Goal: Information Seeking & Learning: Understand process/instructions

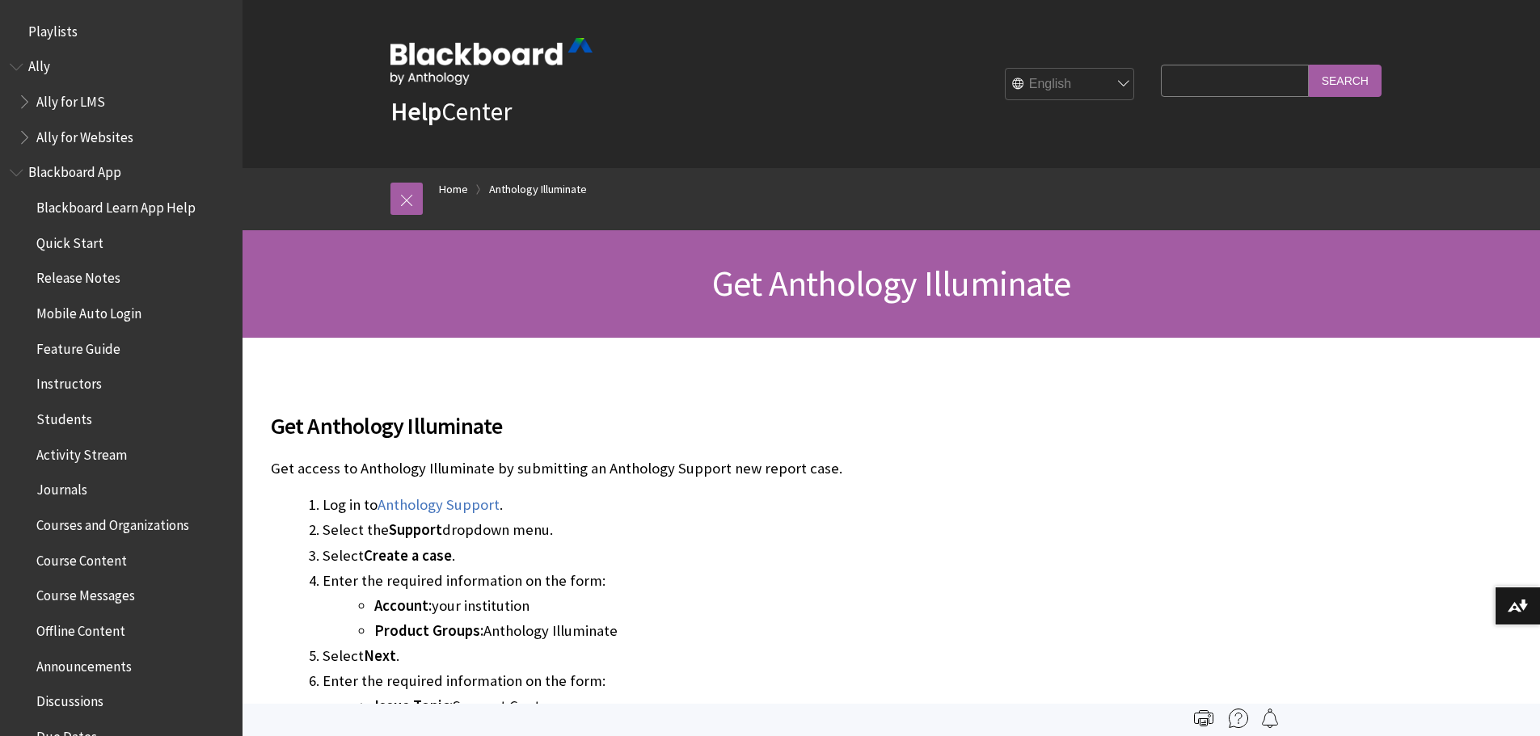
scroll to position [1087, 0]
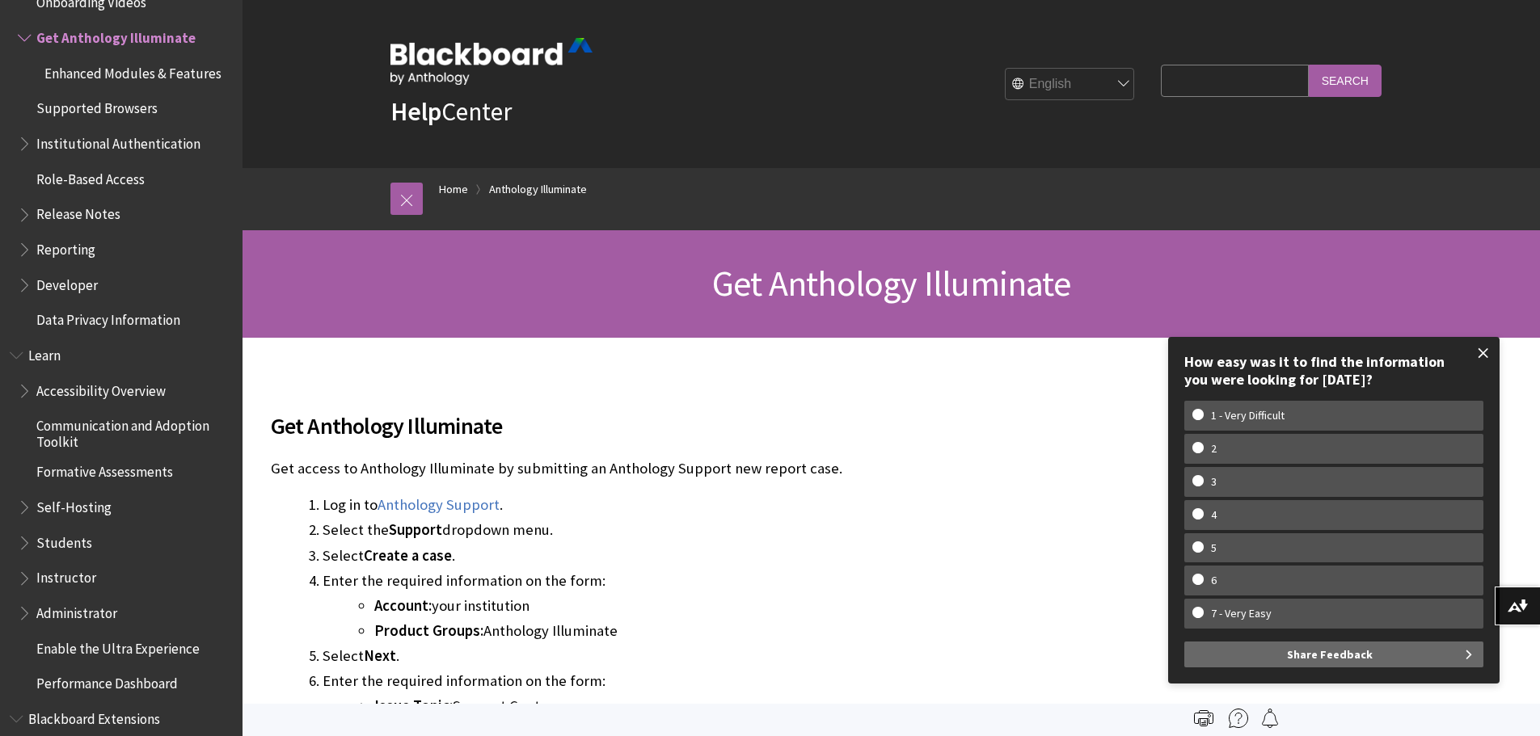
click at [1479, 349] on span at bounding box center [1483, 353] width 34 height 34
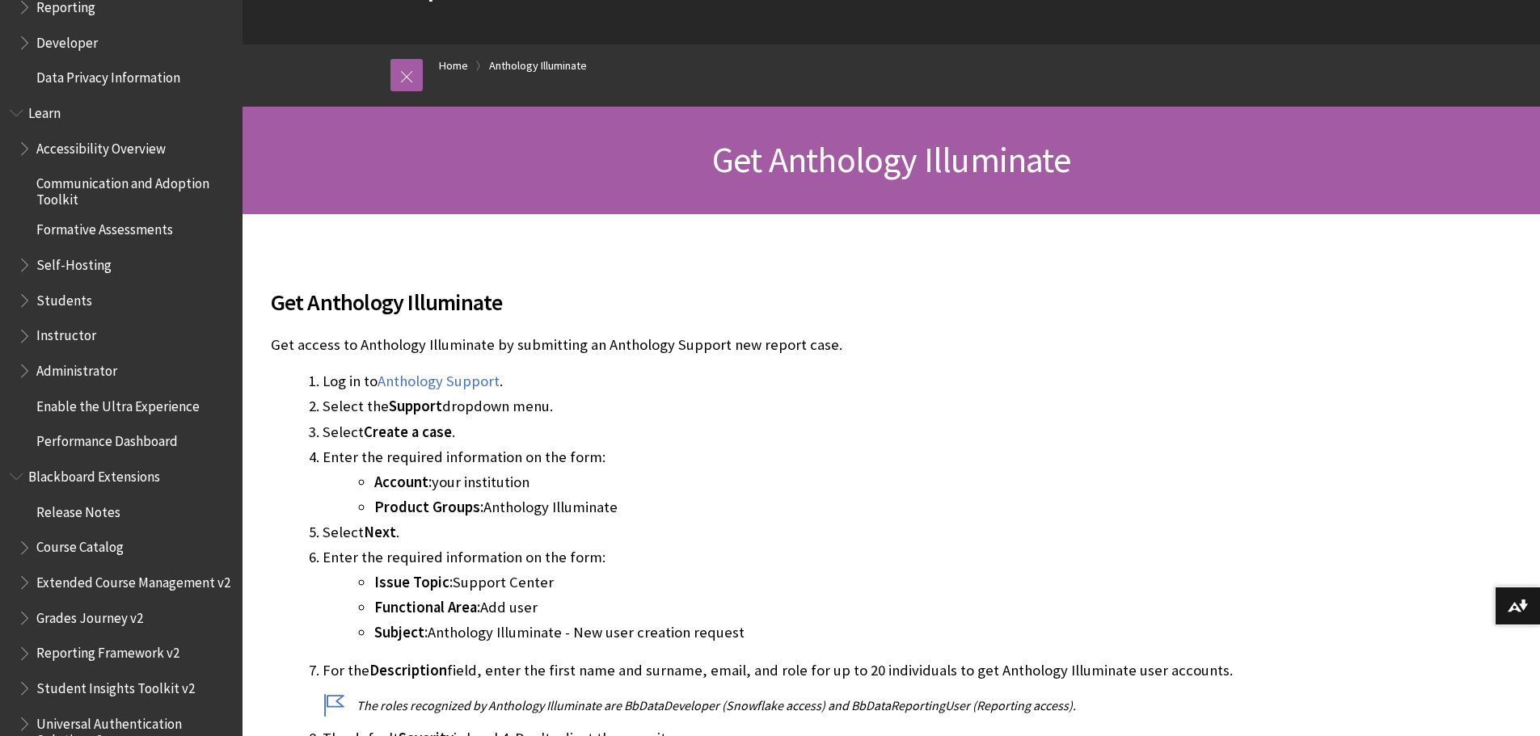
scroll to position [162, 0]
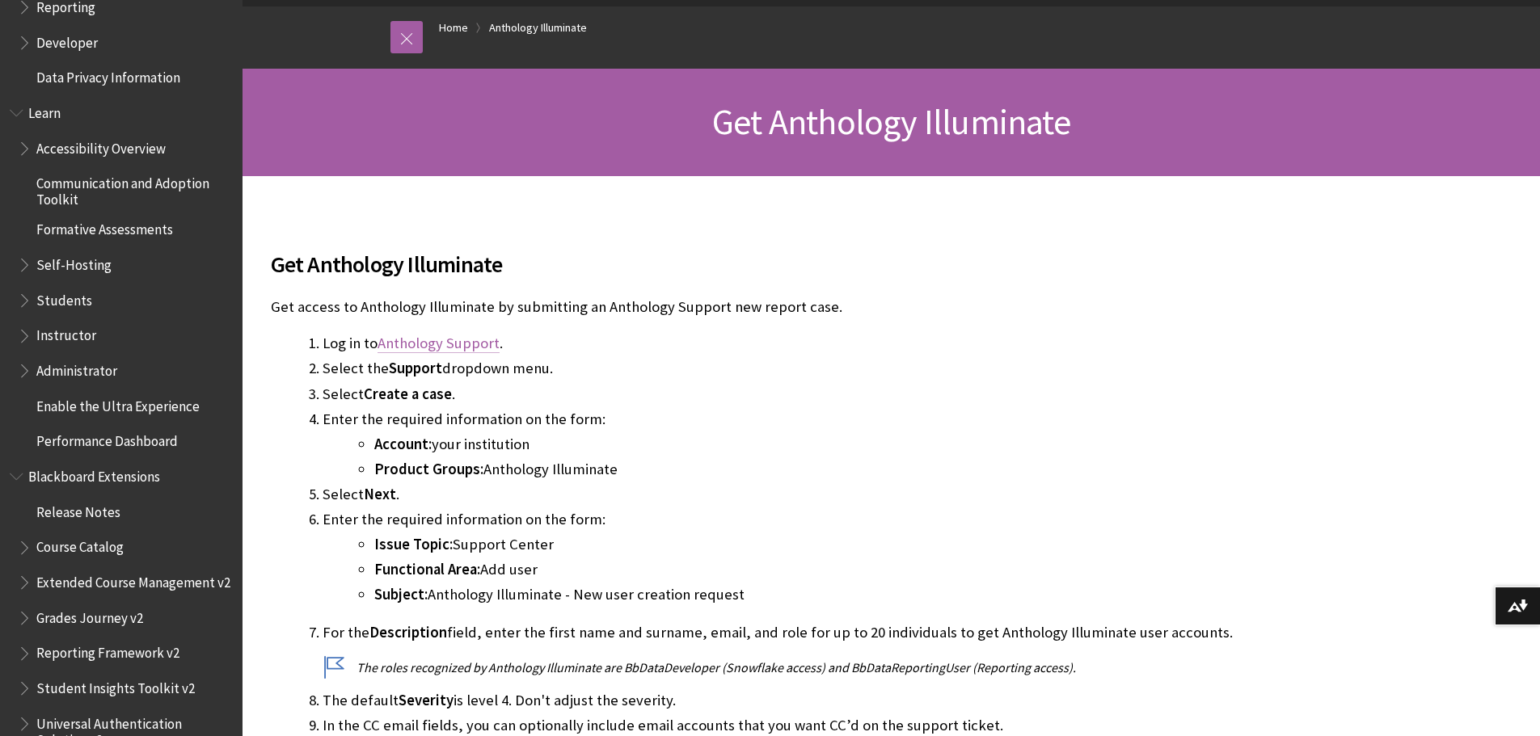
click at [426, 347] on link "Anthology Support" at bounding box center [439, 343] width 122 height 19
drag, startPoint x: 416, startPoint y: 275, endPoint x: 318, endPoint y: 276, distance: 98.6
click at [318, 276] on span "Get Anthology Illuminate" at bounding box center [772, 264] width 1002 height 34
click at [310, 276] on span "Get Anthology Illuminate" at bounding box center [772, 264] width 1002 height 34
drag, startPoint x: 308, startPoint y: 269, endPoint x: 494, endPoint y: 269, distance: 185.9
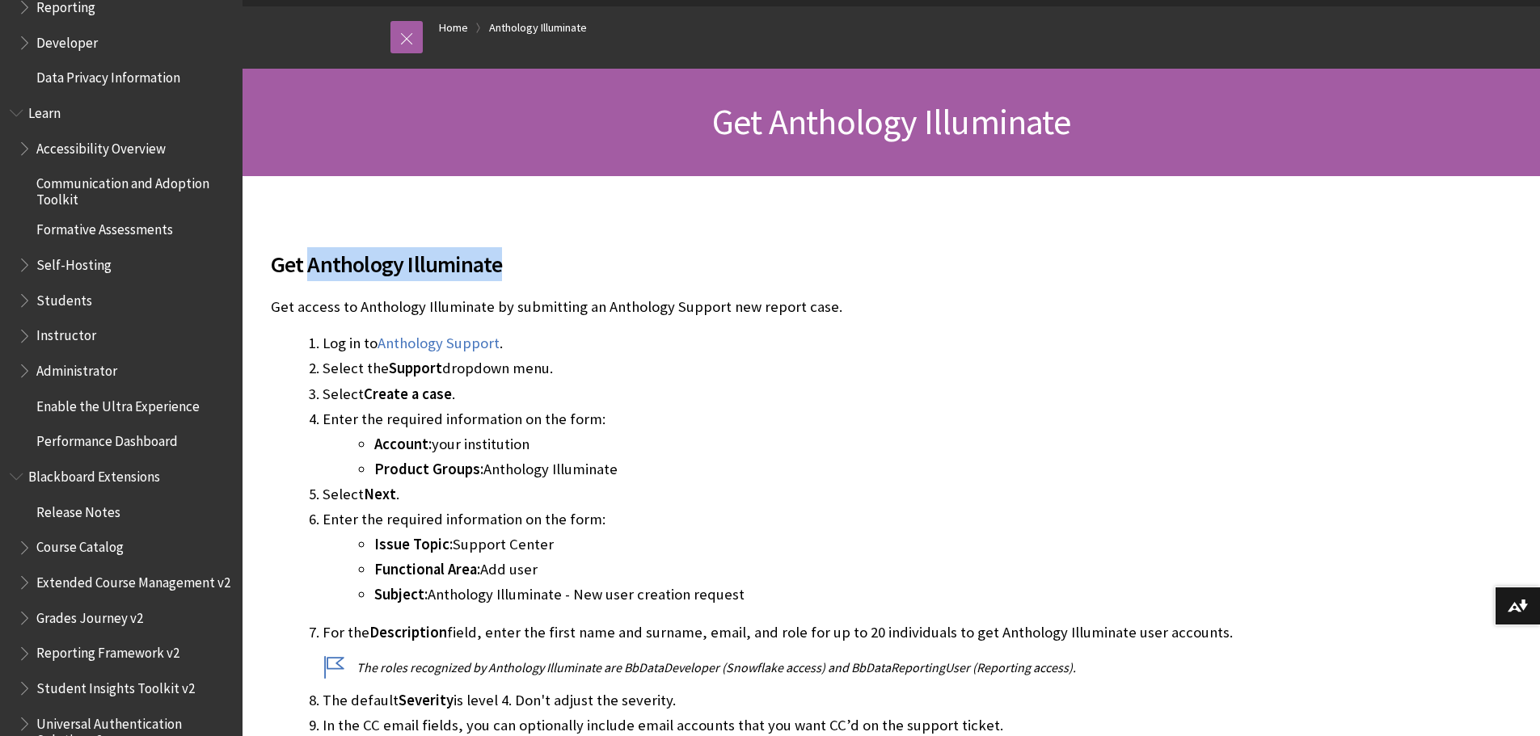
click at [494, 269] on span "Get Anthology Illuminate" at bounding box center [772, 264] width 1002 height 34
copy span "Anthology Illuminate"
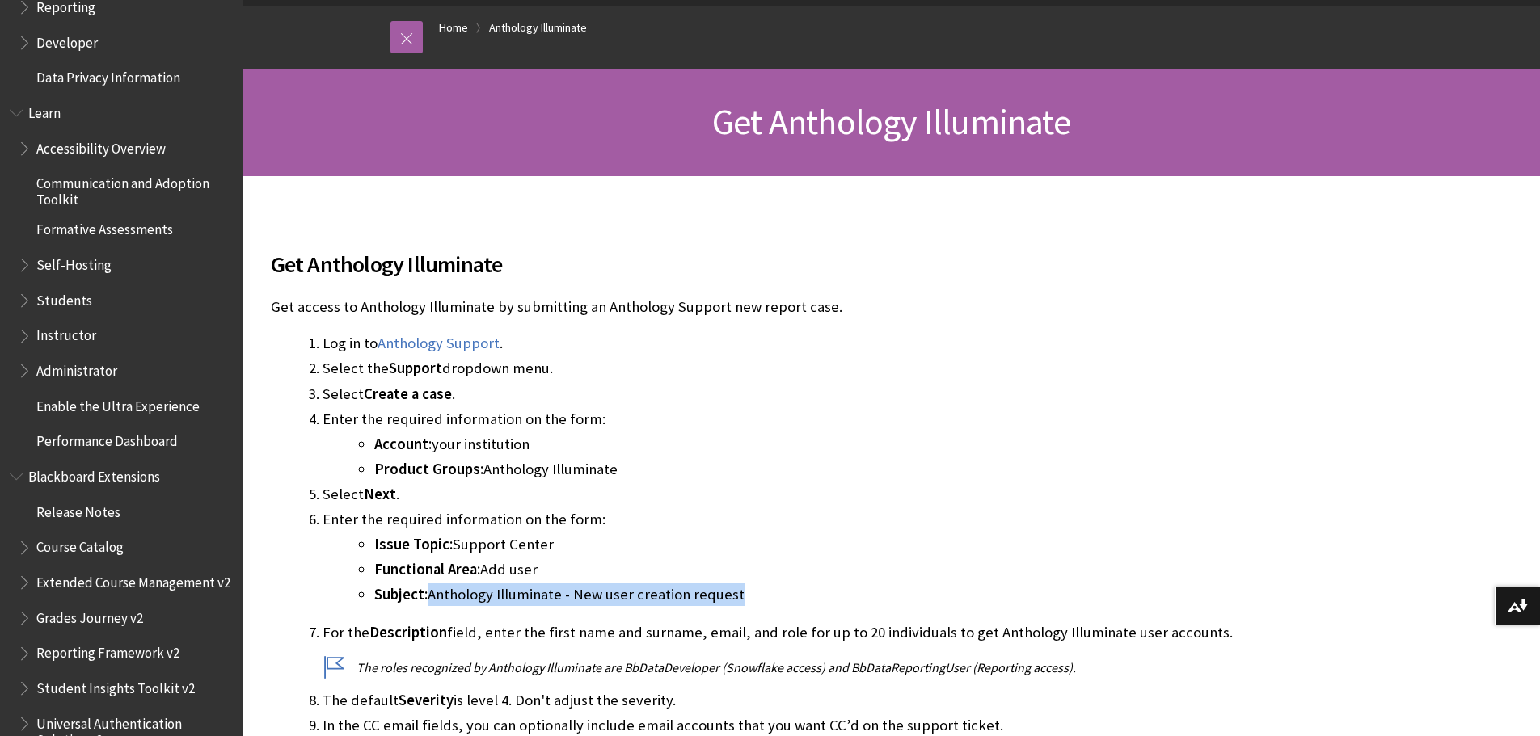
drag, startPoint x: 772, startPoint y: 597, endPoint x: 432, endPoint y: 597, distance: 340.3
click at [432, 597] on li "Subject: Anthology Illuminate - New user creation request" at bounding box center [823, 595] width 899 height 23
copy li "Anthology Illuminate - New user creation request"
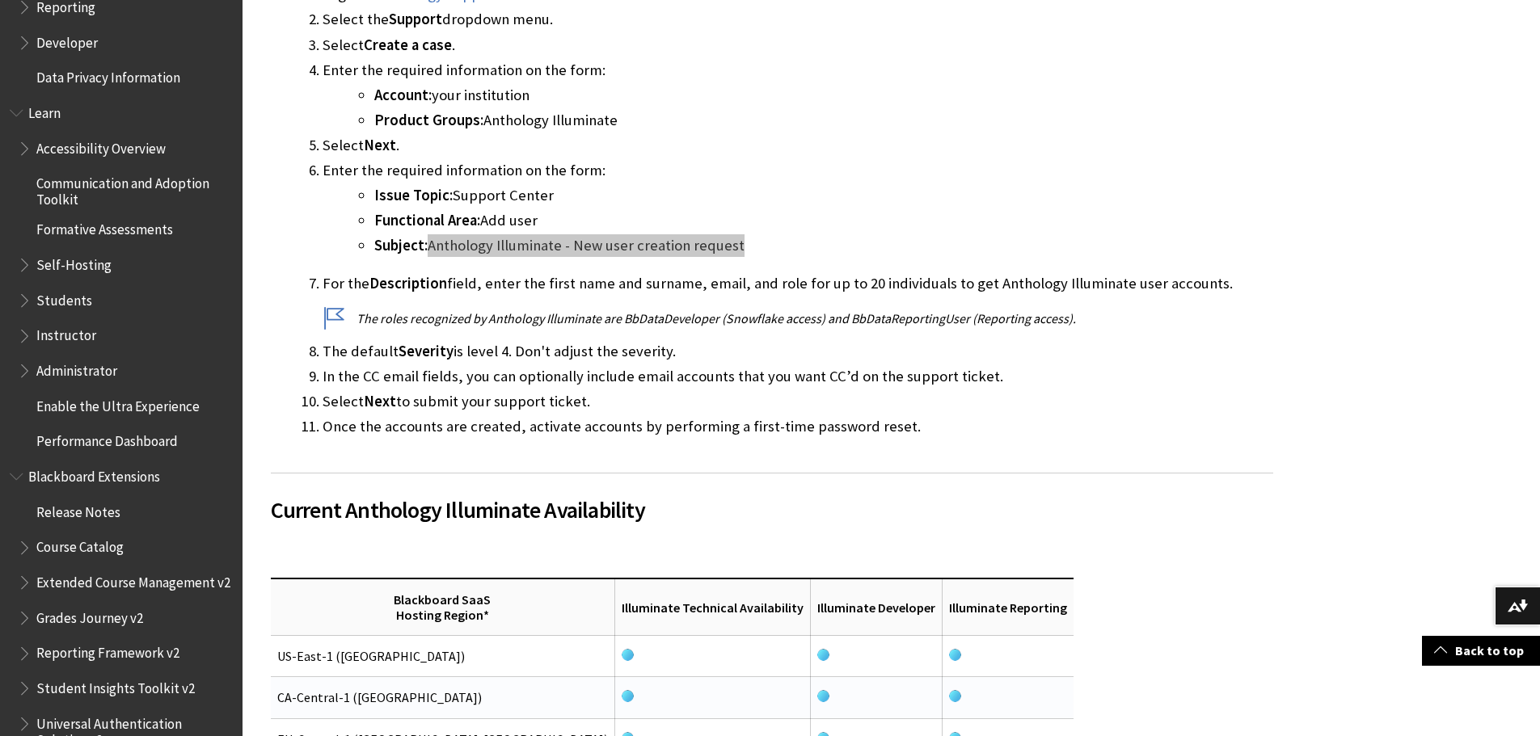
scroll to position [808, 0]
